Goal: Transaction & Acquisition: Purchase product/service

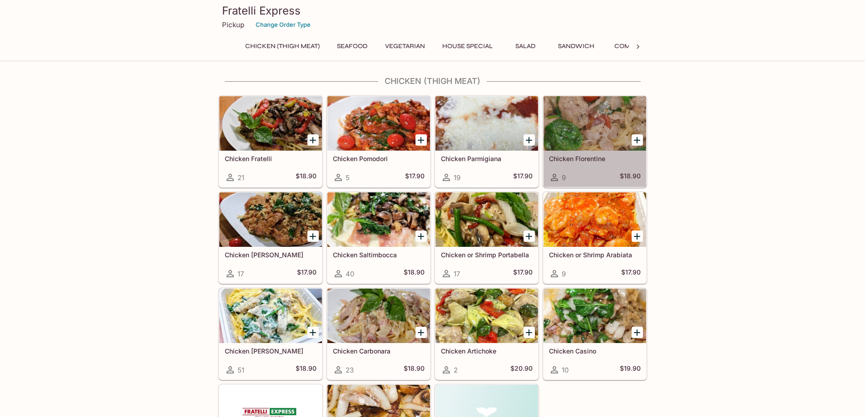
click at [572, 150] on div at bounding box center [594, 123] width 103 height 54
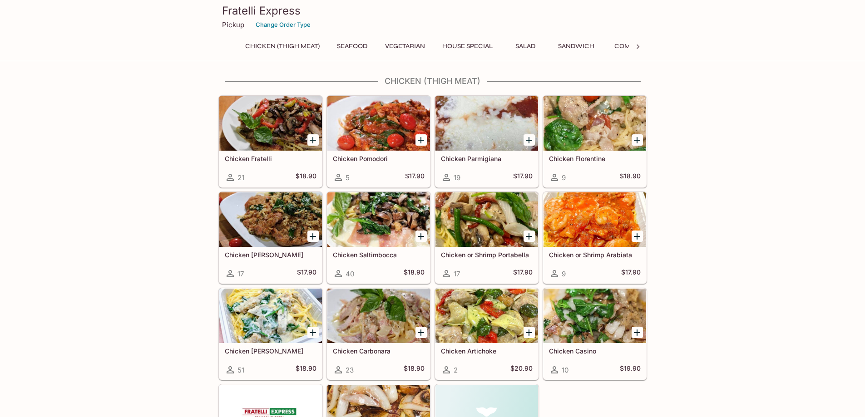
click at [259, 123] on div at bounding box center [270, 123] width 103 height 54
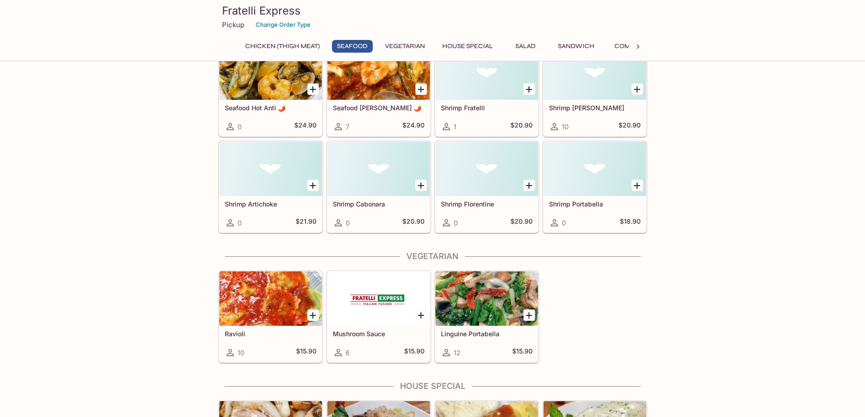
scroll to position [681, 0]
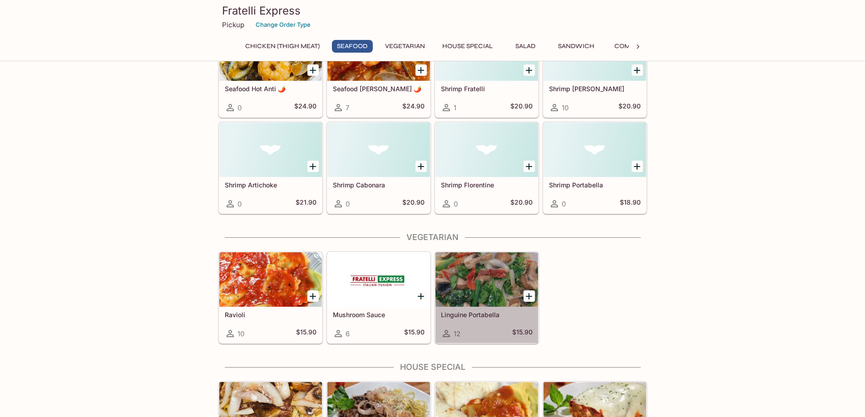
click at [478, 275] on div at bounding box center [486, 279] width 103 height 54
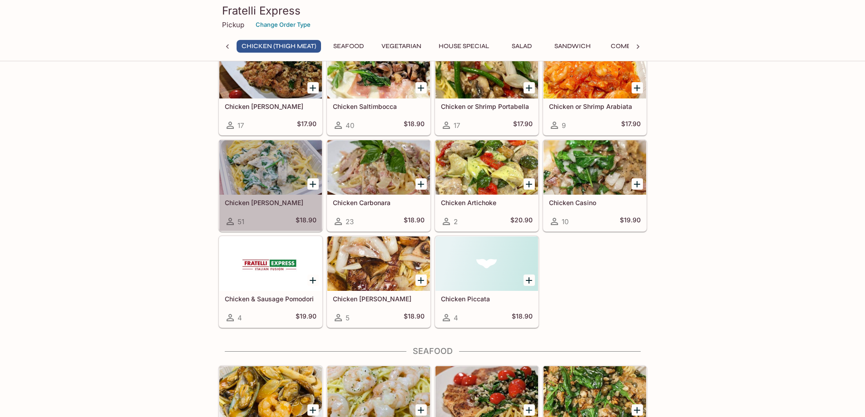
click at [243, 167] on div at bounding box center [270, 167] width 103 height 54
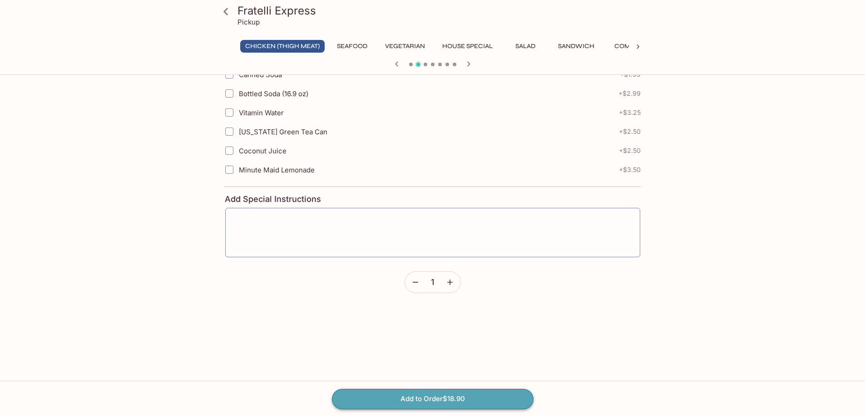
click at [423, 398] on button "Add to Order $18.90" at bounding box center [432, 399] width 201 height 20
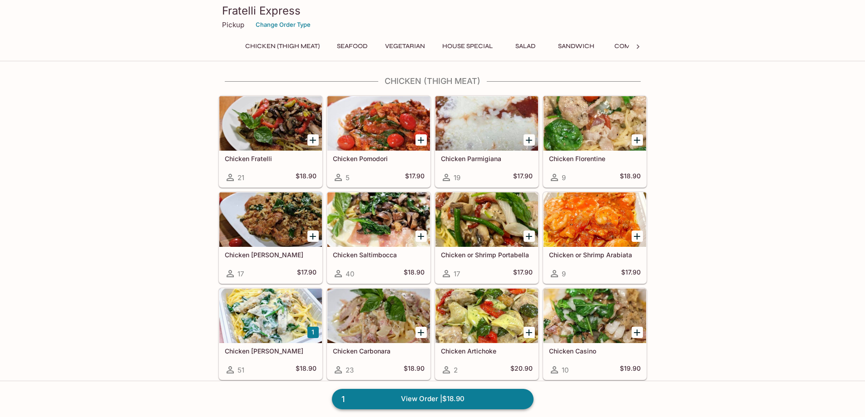
click at [429, 397] on link "1 View Order | $18.90" at bounding box center [432, 399] width 201 height 20
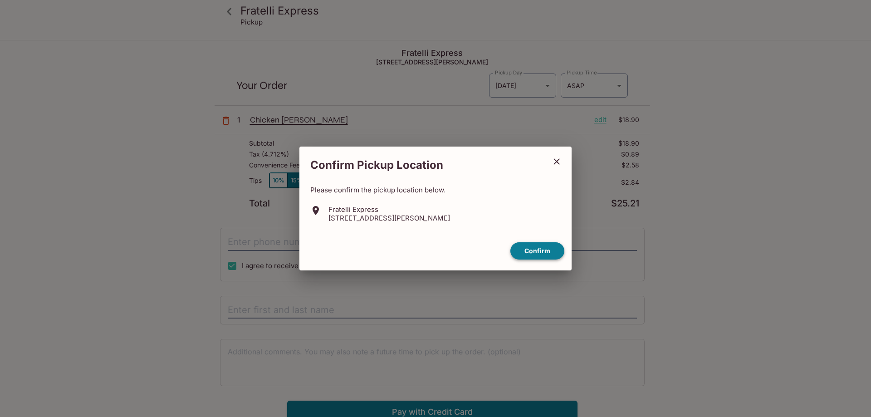
click at [536, 255] on button "Confirm" at bounding box center [538, 251] width 54 height 18
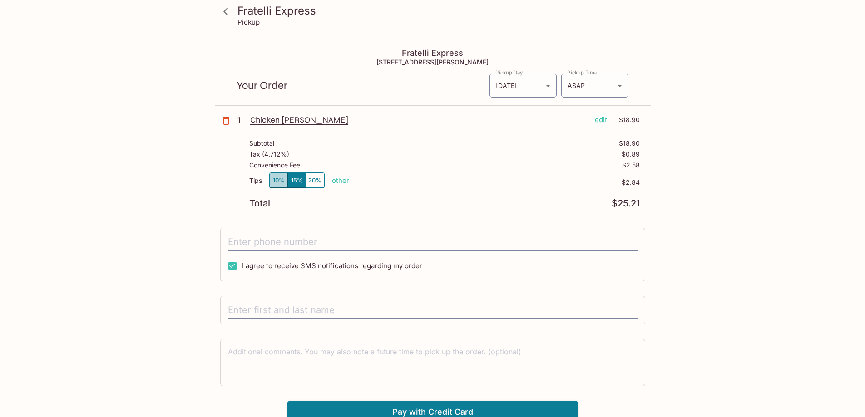
click at [279, 182] on button "10%" at bounding box center [279, 180] width 18 height 15
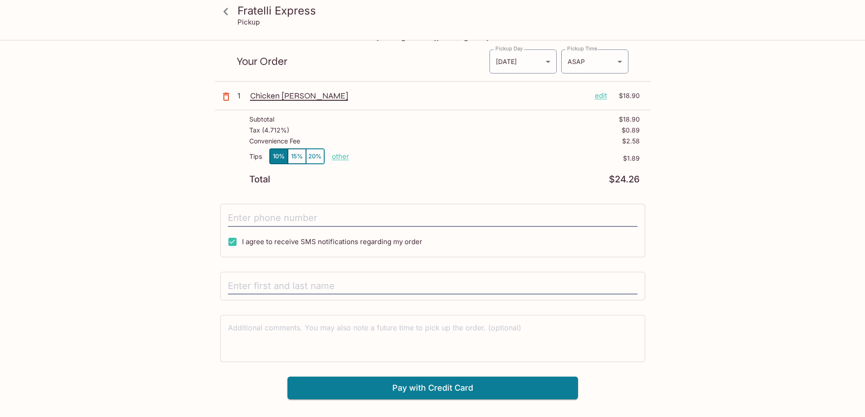
scroll to position [41, 0]
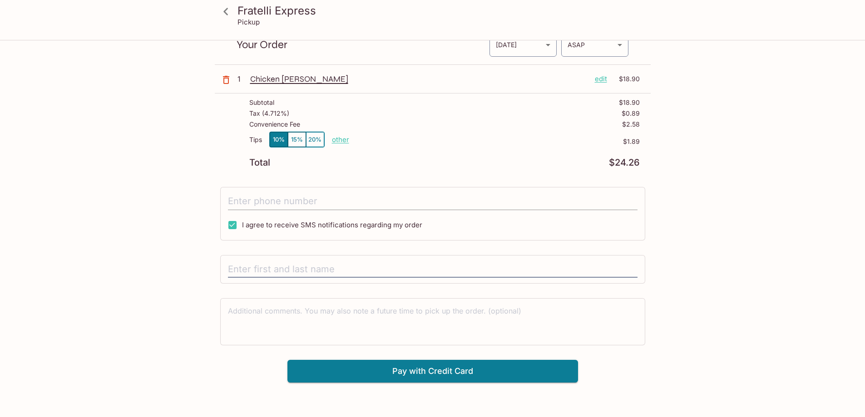
click at [334, 200] on input "tel" at bounding box center [432, 201] width 409 height 17
type input "[PHONE_NUMBER]"
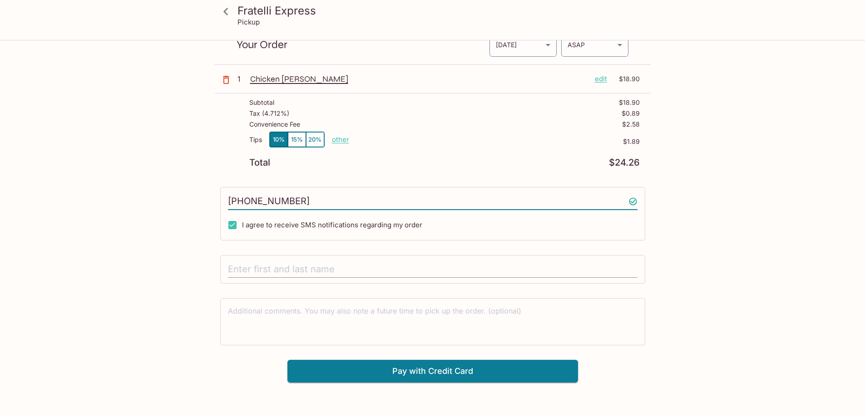
click at [324, 272] on input "text" at bounding box center [432, 269] width 409 height 17
type input "[PERSON_NAME]"
click at [461, 365] on button "Pay with Credit Card" at bounding box center [432, 371] width 290 height 23
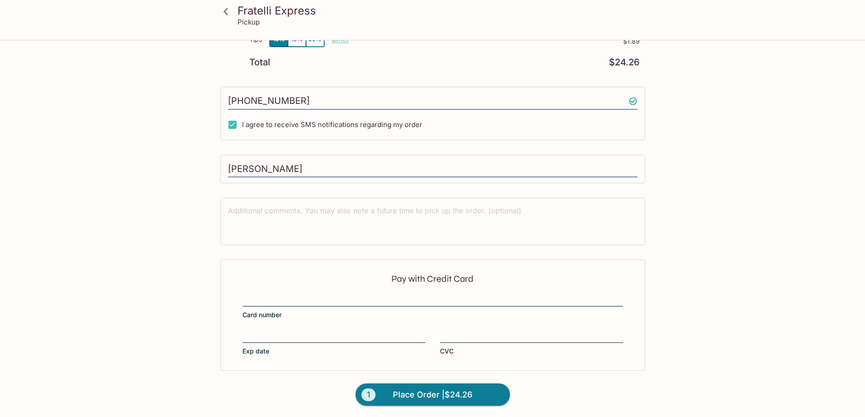
scroll to position [142, 0]
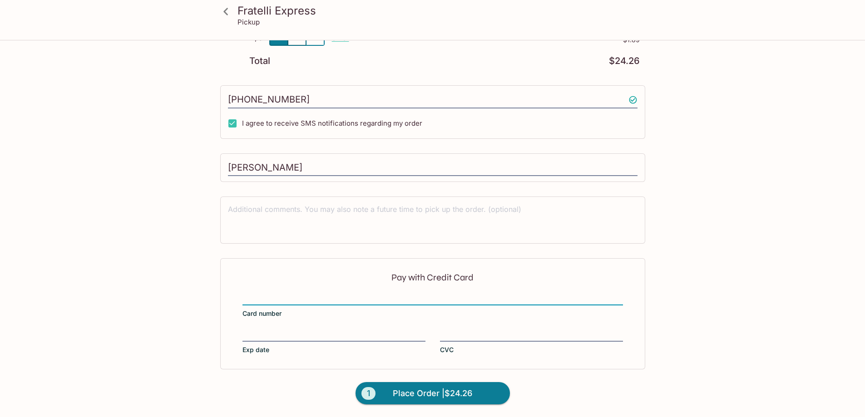
click at [329, 329] on div at bounding box center [333, 335] width 183 height 13
click at [329, 329] on input "Exp date" at bounding box center [333, 329] width 183 height 0
click at [462, 397] on span "Place Order | $24.26" at bounding box center [432, 393] width 79 height 15
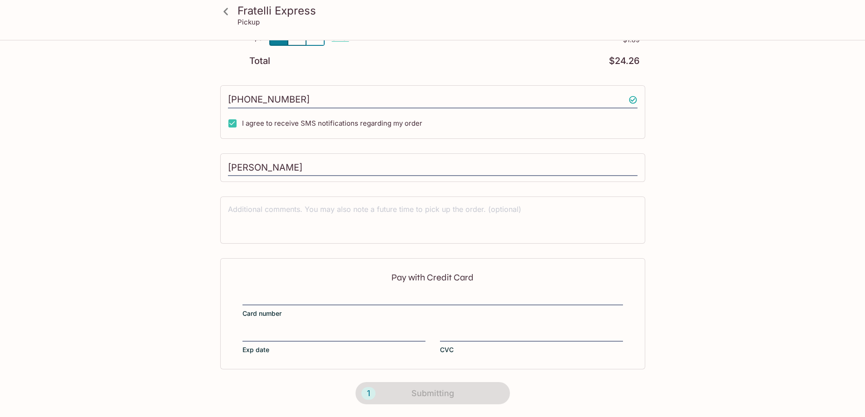
scroll to position [110, 0]
